Goal: Task Accomplishment & Management: Complete application form

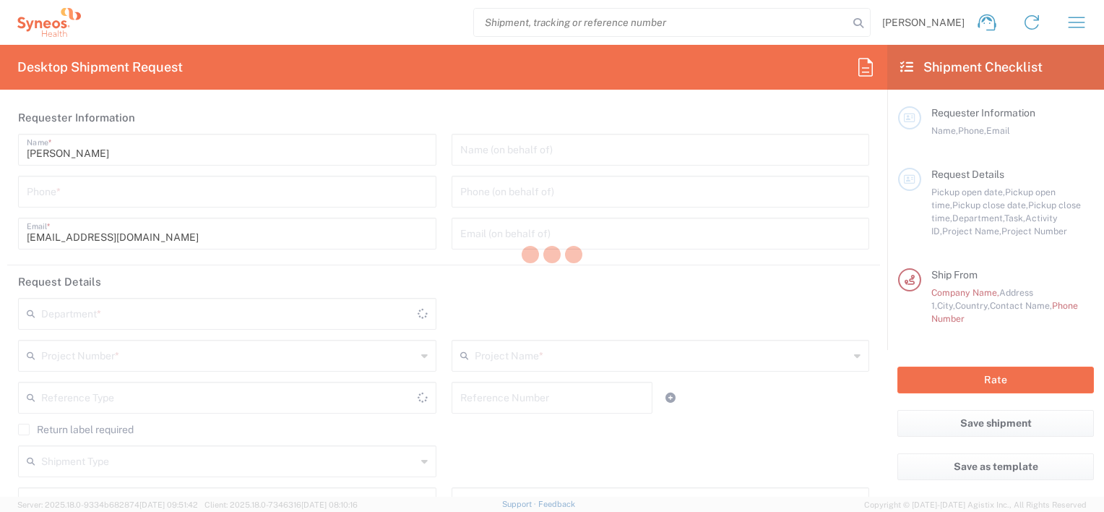
type input "8480"
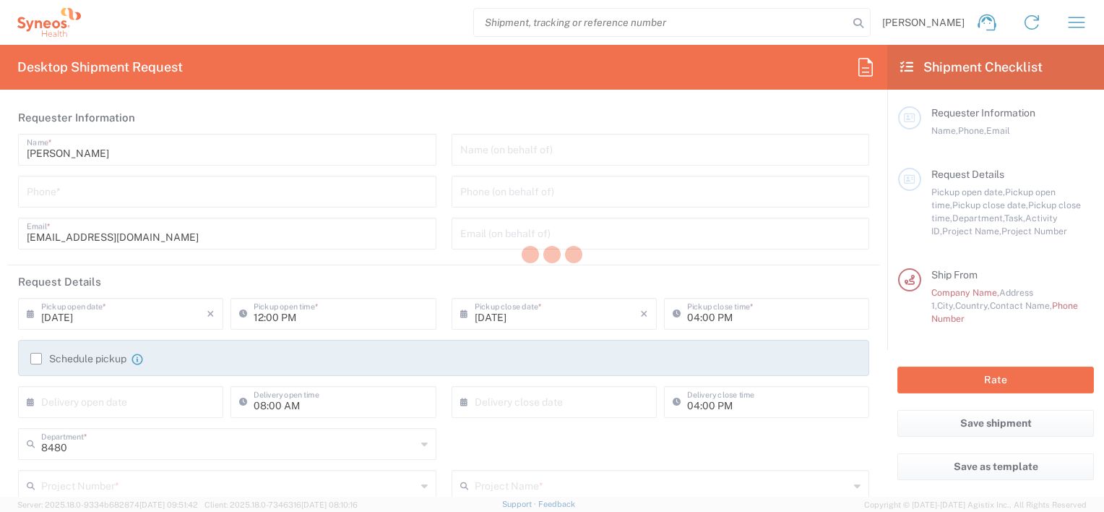
type input "[GEOGRAPHIC_DATA]"
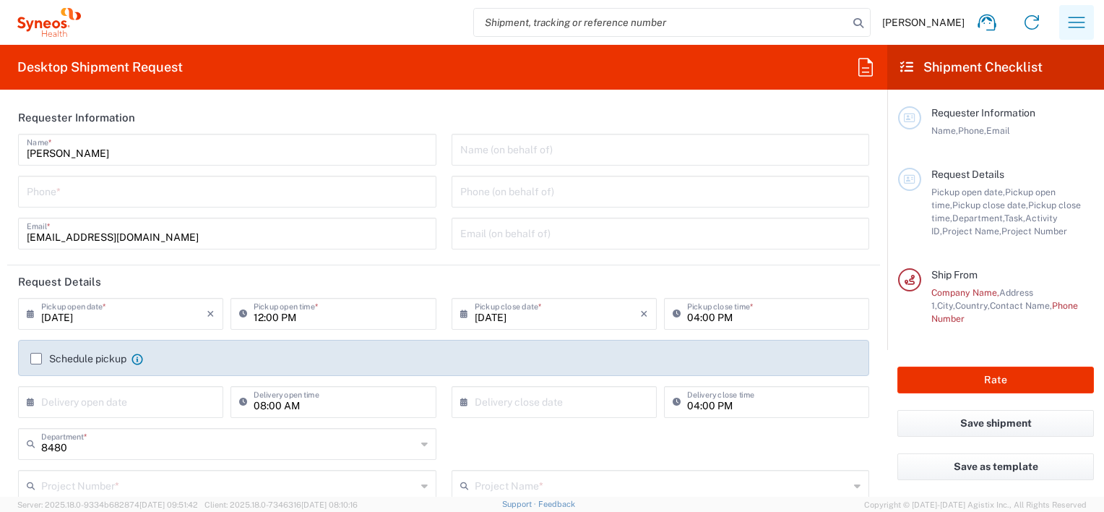
type input "Syneos Health d.o.o. [GEOGRAPHIC_DATA]-[GEOGRAPHIC_DATA]"
click at [1073, 22] on icon "button" at bounding box center [1077, 22] width 17 height 11
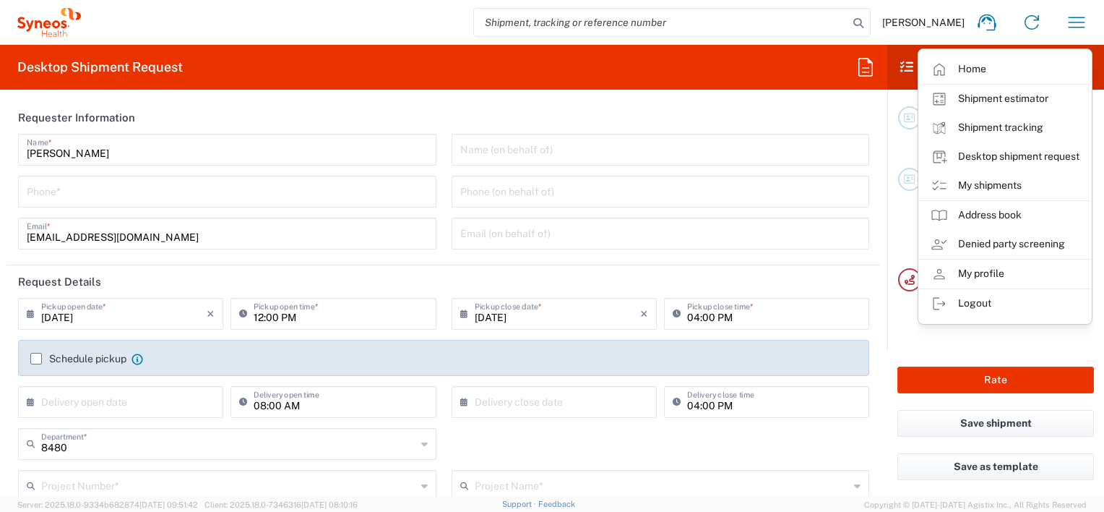
drag, startPoint x: 999, startPoint y: 271, endPoint x: 438, endPoint y: 343, distance: 565.5
click at [999, 271] on link "My profile" at bounding box center [1005, 273] width 172 height 29
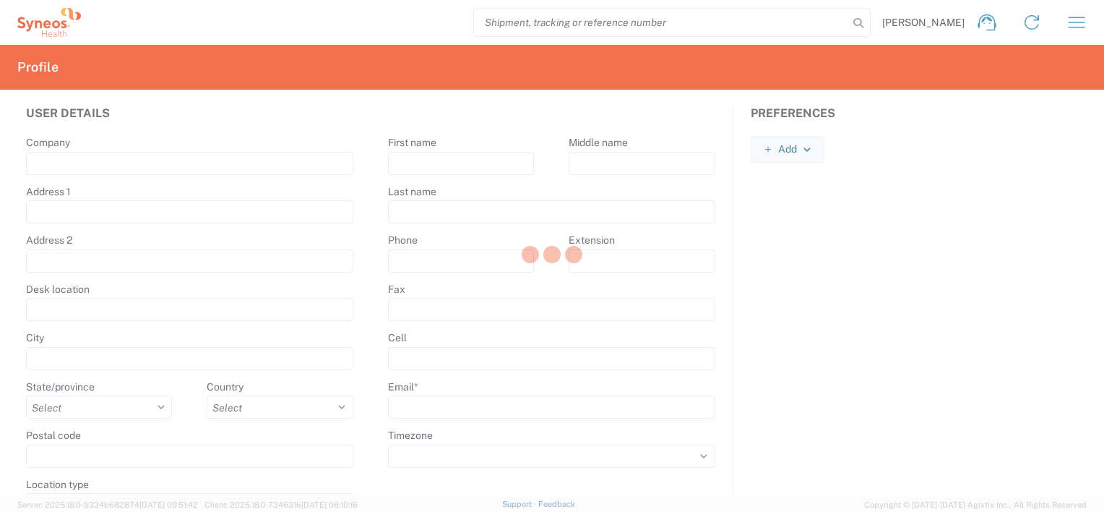
type input "[PERSON_NAME] 23"
type input "[GEOGRAPHIC_DATA]"
select select
select select "RS"
type input "11060"
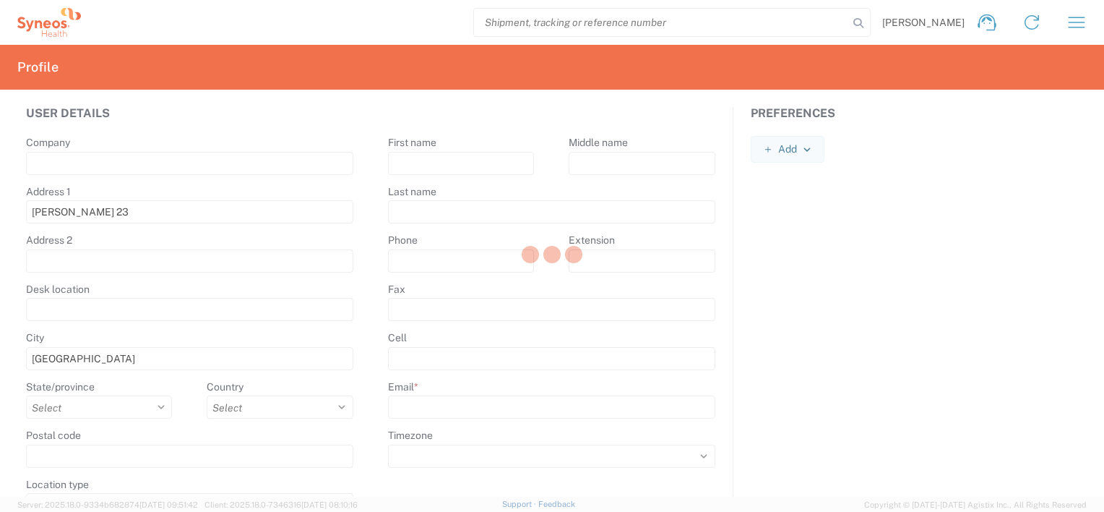
select select
type input "[PERSON_NAME]"
type input "Savic"
type input "[EMAIL_ADDRESS][DOMAIN_NAME]"
select select
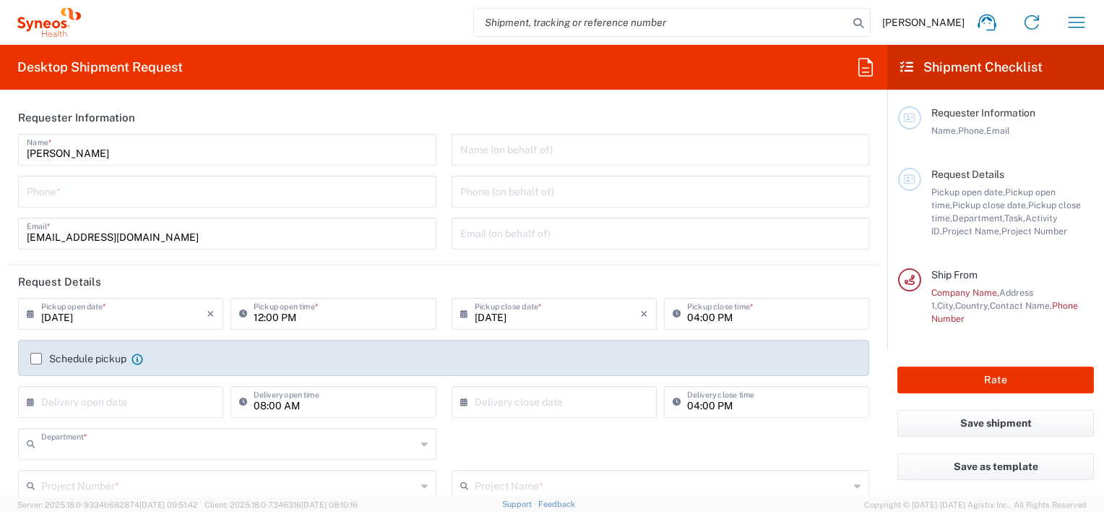
type input "8480"
click at [34, 359] on label "Schedule pickup" at bounding box center [78, 359] width 96 height 12
click at [36, 358] on input "Schedule pickup" at bounding box center [36, 358] width 0 height 0
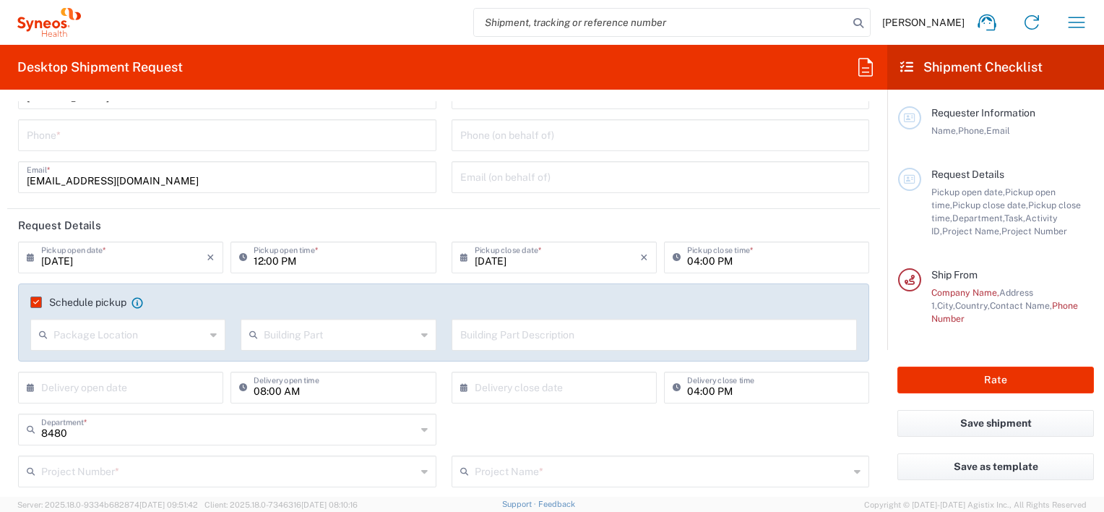
scroll to position [72, 0]
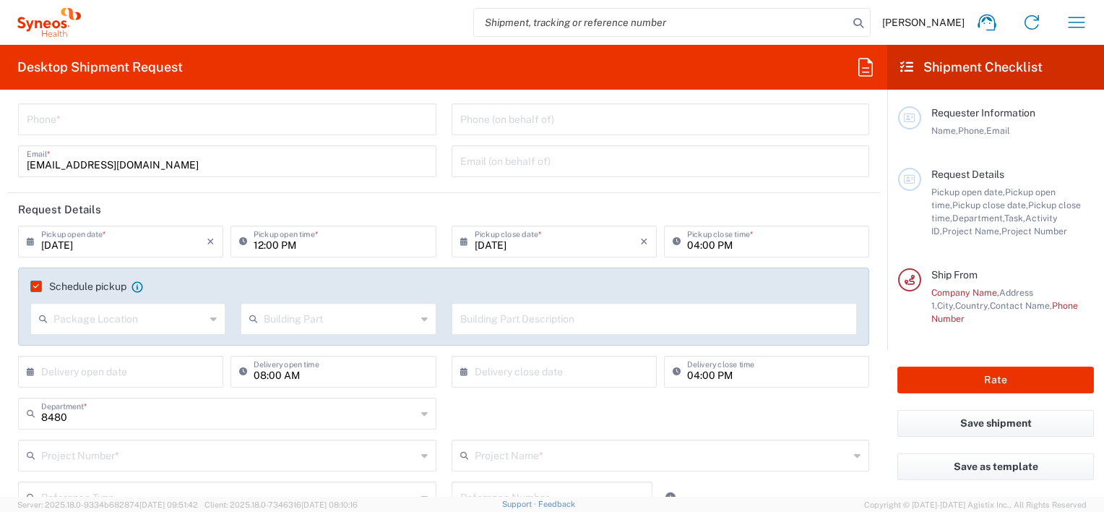
drag, startPoint x: 126, startPoint y: 338, endPoint x: 125, endPoint y: 325, distance: 13.0
click at [123, 328] on div "Package Location Front None Rear Side" at bounding box center [128, 324] width 210 height 42
click at [124, 328] on input "text" at bounding box center [129, 317] width 152 height 25
click at [101, 349] on span "Front" at bounding box center [127, 350] width 190 height 22
type input "Front"
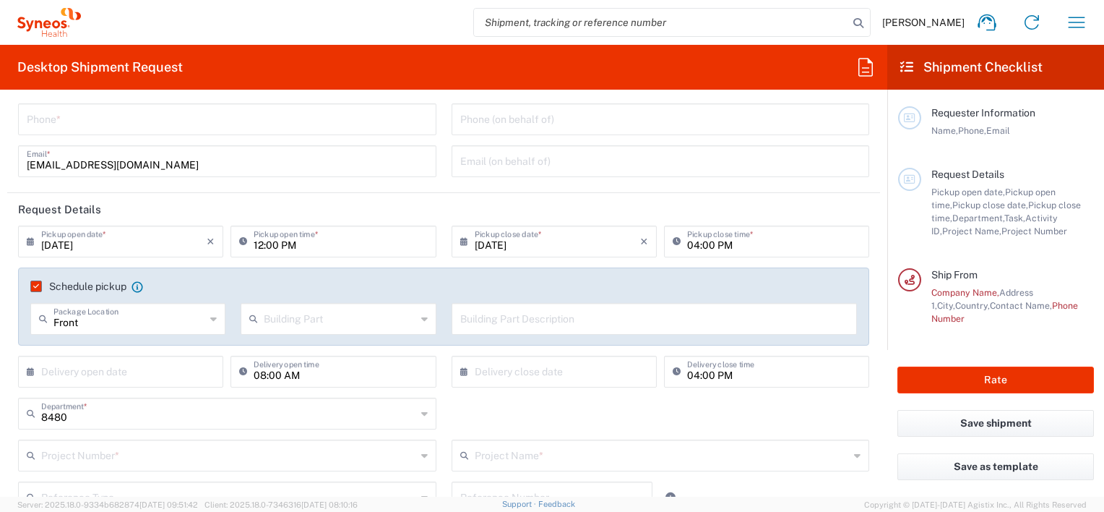
click at [296, 319] on input "text" at bounding box center [340, 317] width 152 height 25
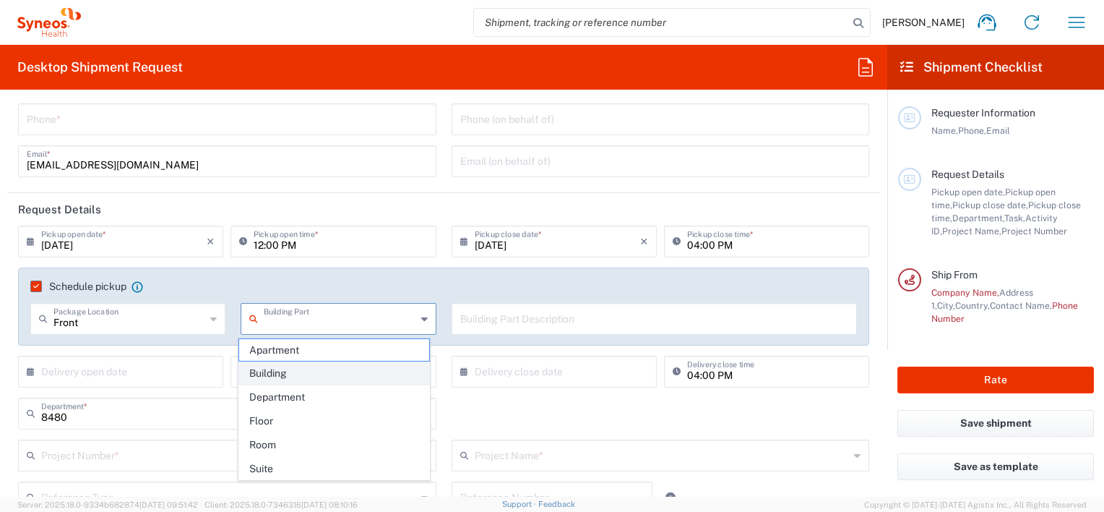
click at [298, 374] on span "Building" at bounding box center [334, 373] width 190 height 22
type input "Building"
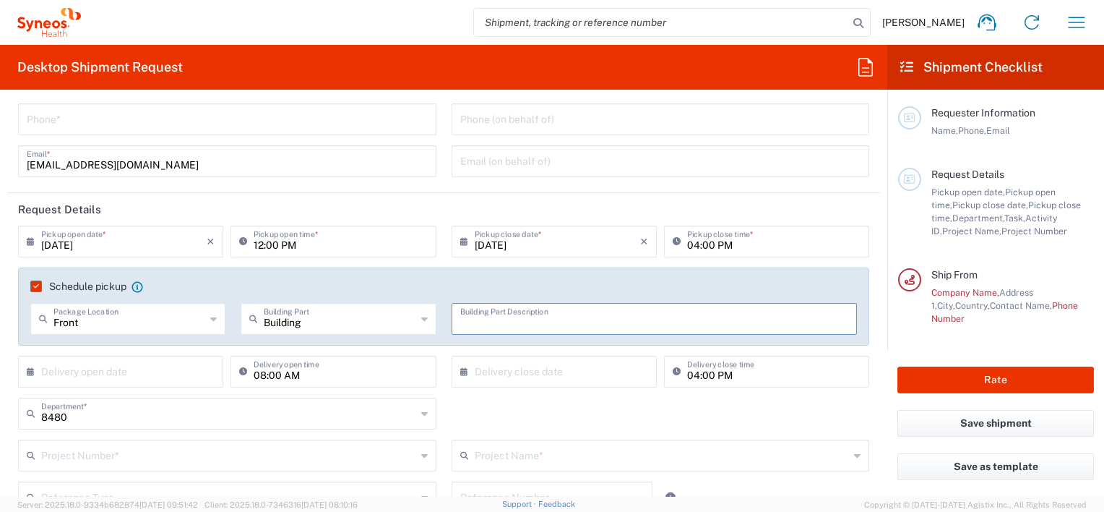
click at [524, 318] on input "text" at bounding box center [654, 317] width 389 height 25
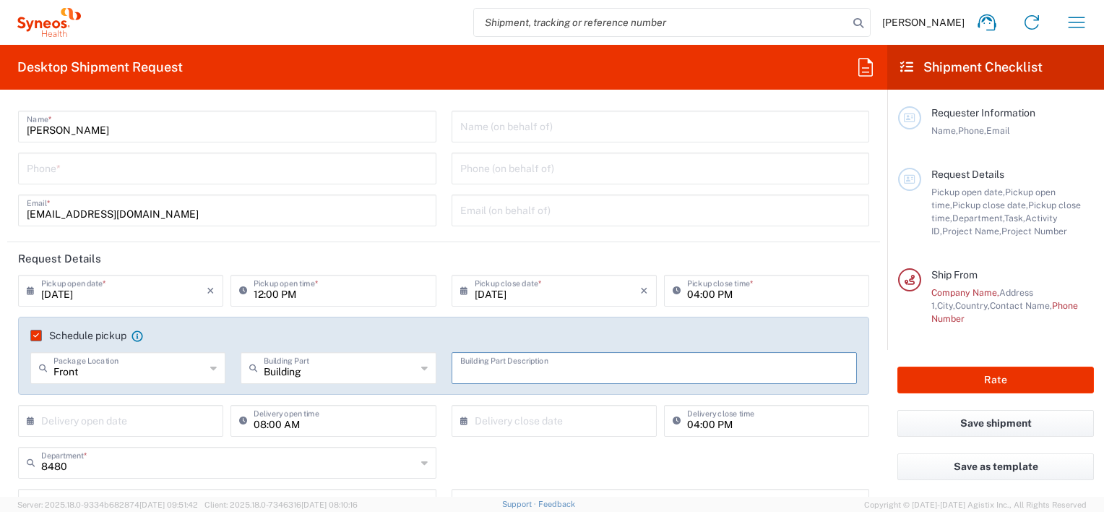
scroll to position [0, 0]
